Goal: Task Accomplishment & Management: Manage account settings

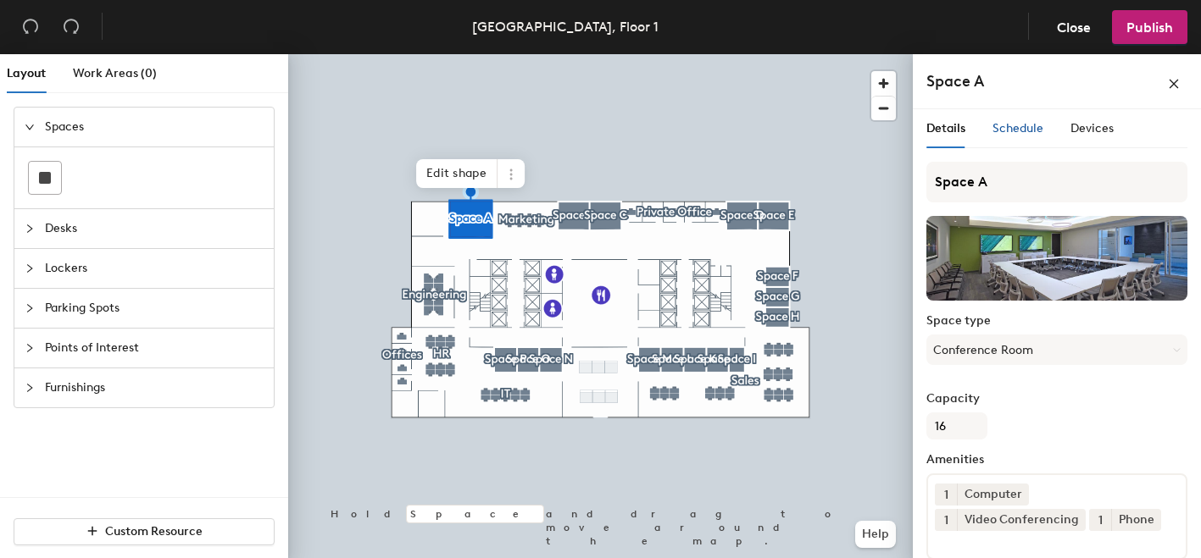
click at [999, 127] on span "Schedule" at bounding box center [1017, 128] width 51 height 14
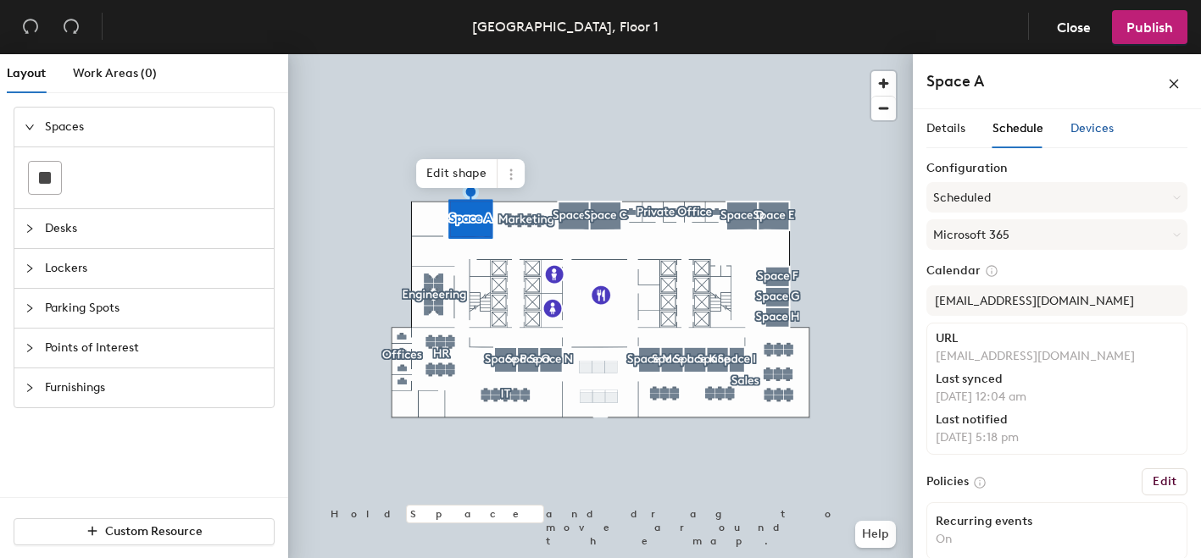
click at [1087, 130] on span "Devices" at bounding box center [1091, 128] width 43 height 14
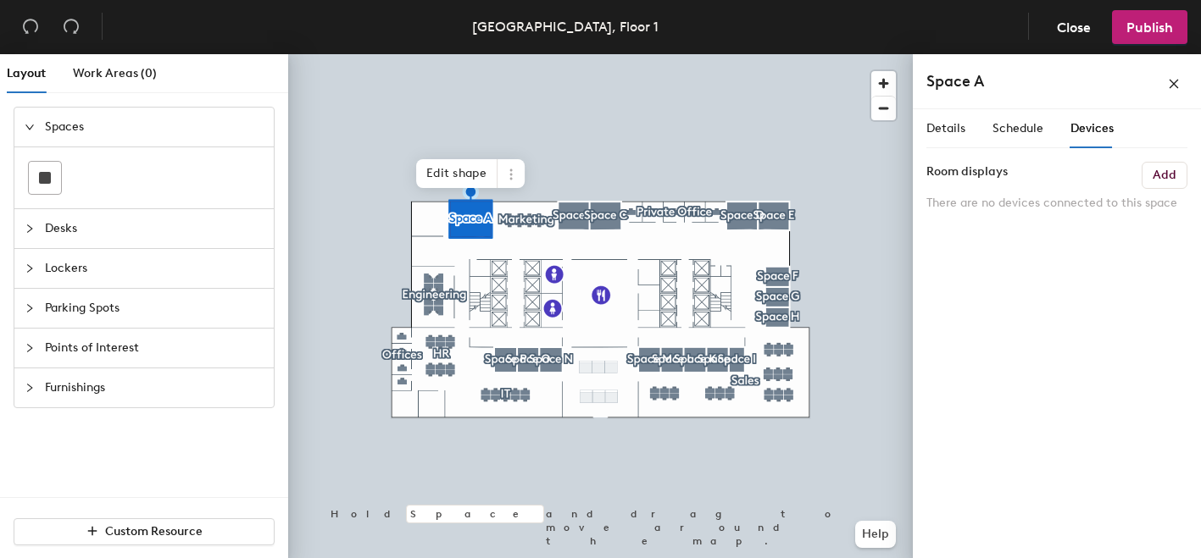
drag, startPoint x: 1179, startPoint y: 188, endPoint x: 1179, endPoint y: 261, distance: 72.9
click at [0, 27] on div at bounding box center [0, 27] width 0 height 0
click at [1171, 86] on icon "close" at bounding box center [1173, 83] width 9 height 9
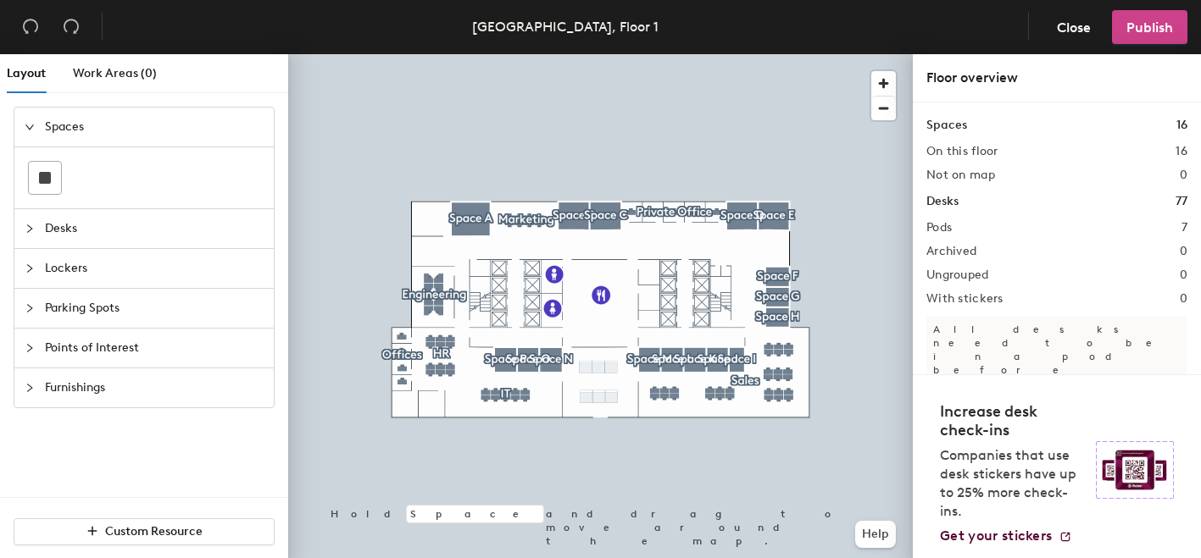
click at [1132, 28] on span "Publish" at bounding box center [1149, 27] width 47 height 16
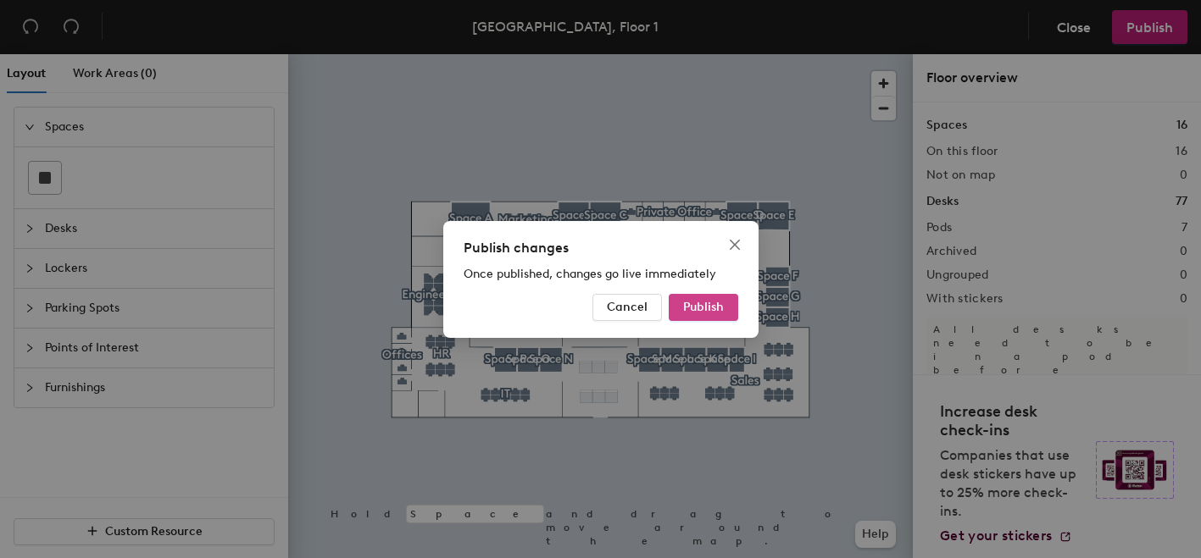
click at [709, 307] on span "Publish" at bounding box center [703, 307] width 41 height 14
